Goal: Navigation & Orientation: Find specific page/section

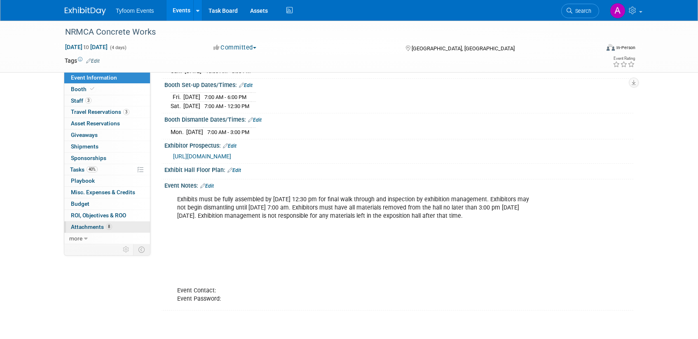
click at [81, 225] on span "Attachments 8" at bounding box center [91, 226] width 41 height 7
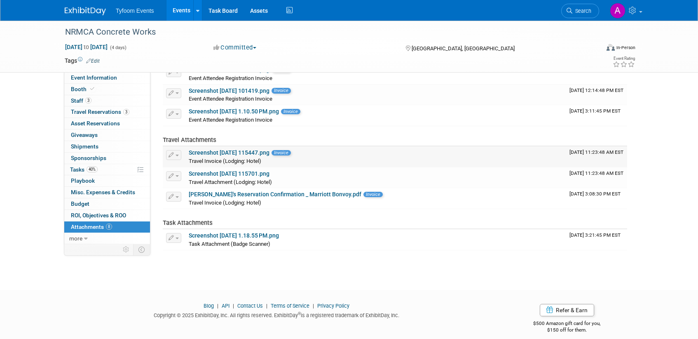
scroll to position [108, 0]
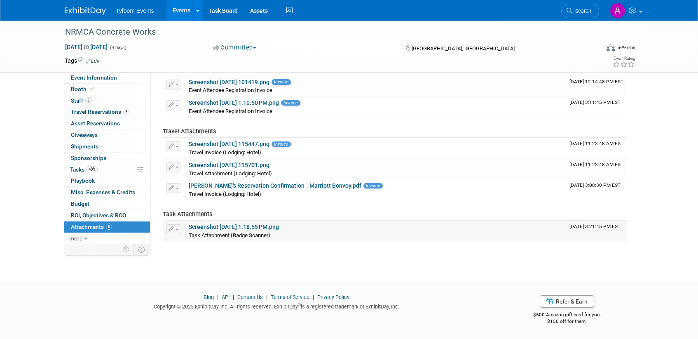
click at [242, 225] on link "Screenshot 2025-09-22 at 1.18.55 PM.png" at bounding box center [234, 226] width 90 height 7
click at [174, 12] on link "Events" at bounding box center [181, 10] width 30 height 21
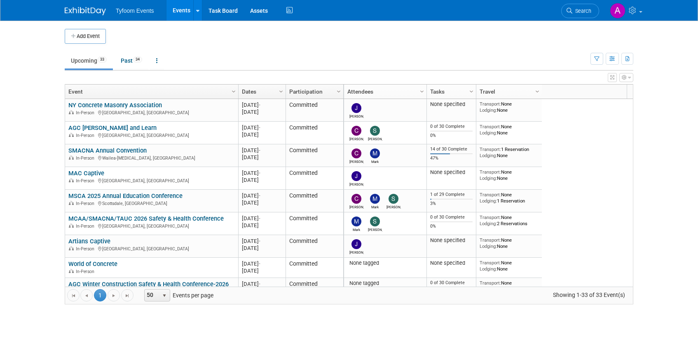
scroll to position [113, 0]
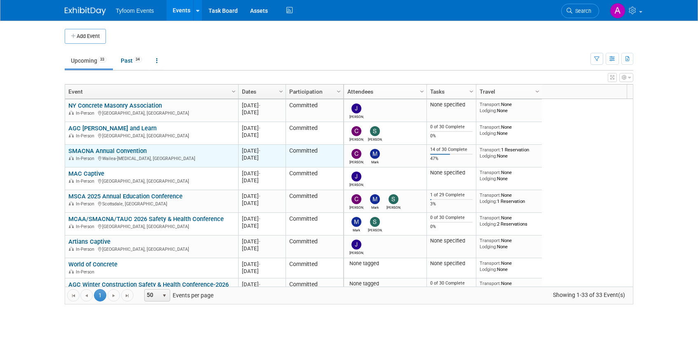
click at [110, 151] on link "SMACNA Annual Convention" at bounding box center [107, 150] width 78 height 7
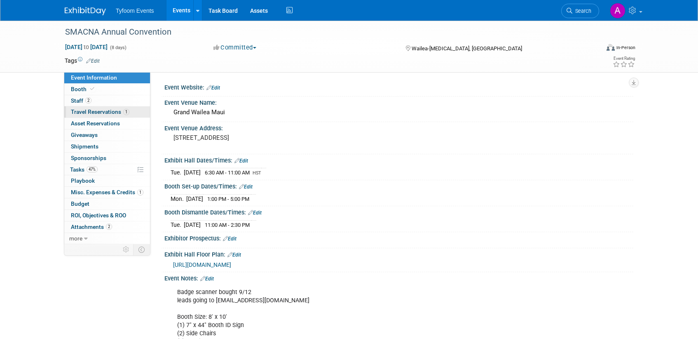
click at [83, 112] on span "Travel Reservations 1" at bounding box center [100, 111] width 59 height 7
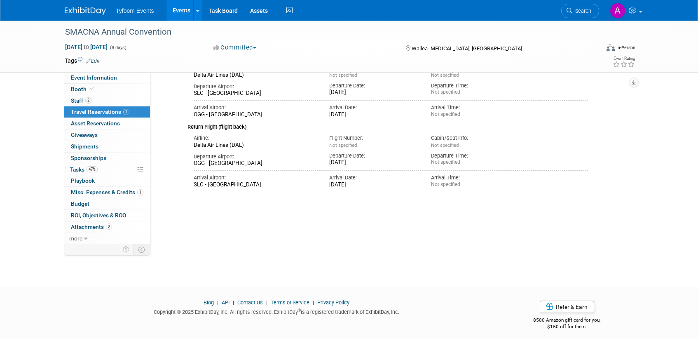
scroll to position [104, 0]
